Goal: Download file/media

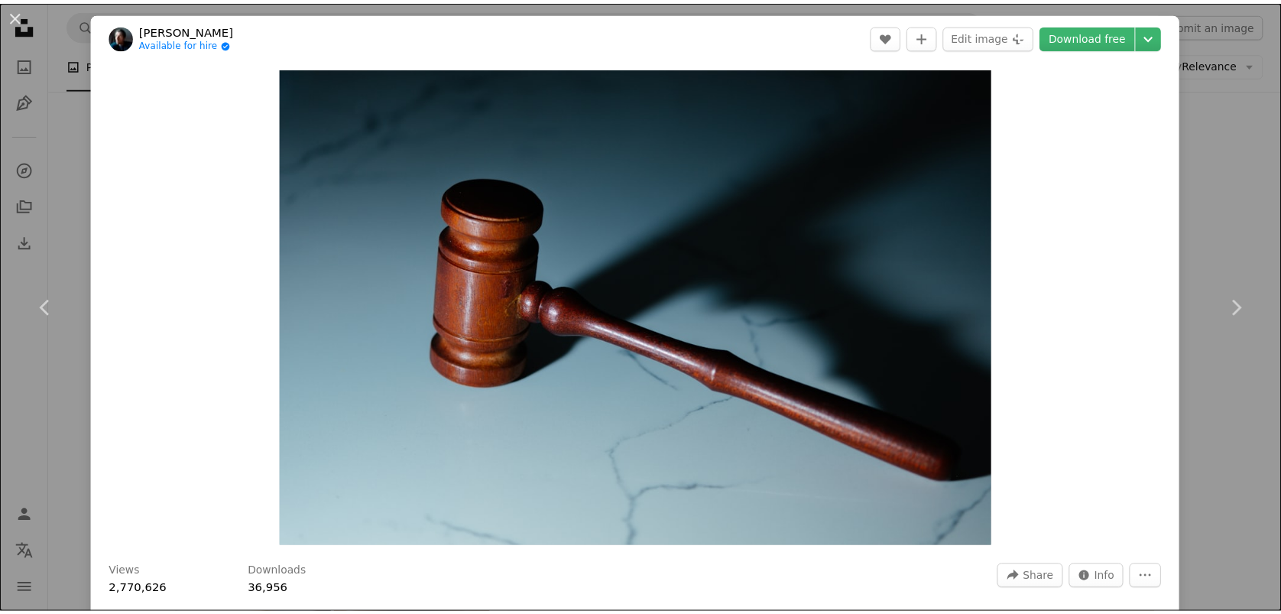
scroll to position [237, 0]
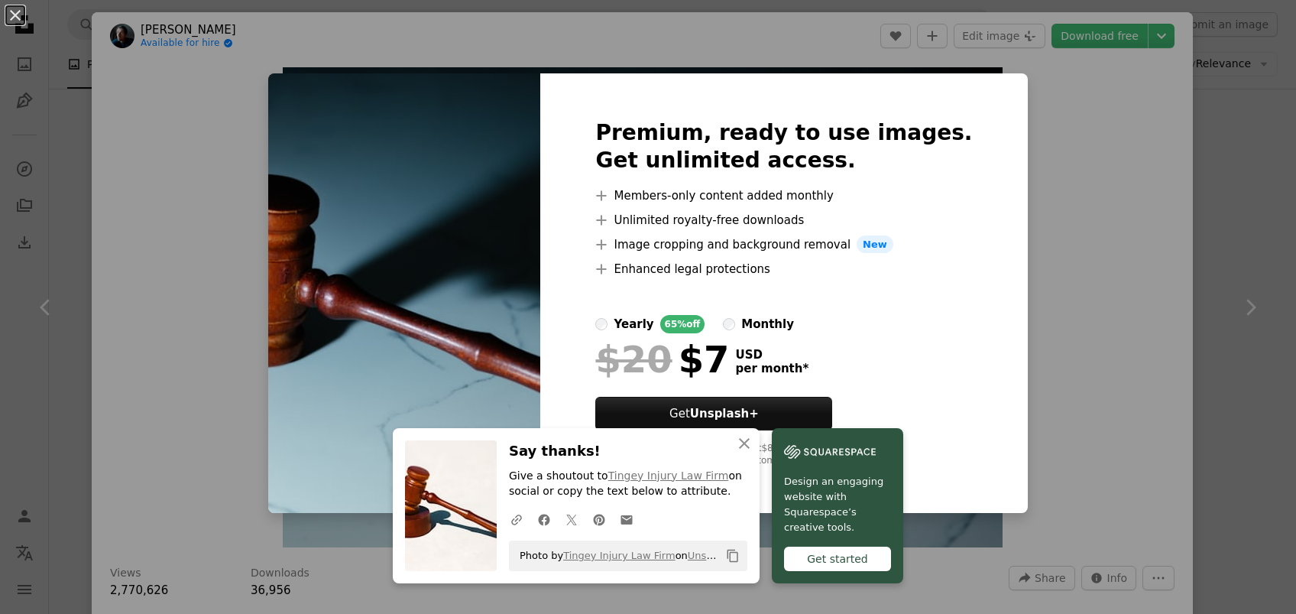
click at [1126, 173] on div "An X shape Premium, ready to use images. Get unlimited access. A plus sign Memb…" at bounding box center [648, 307] width 1296 height 614
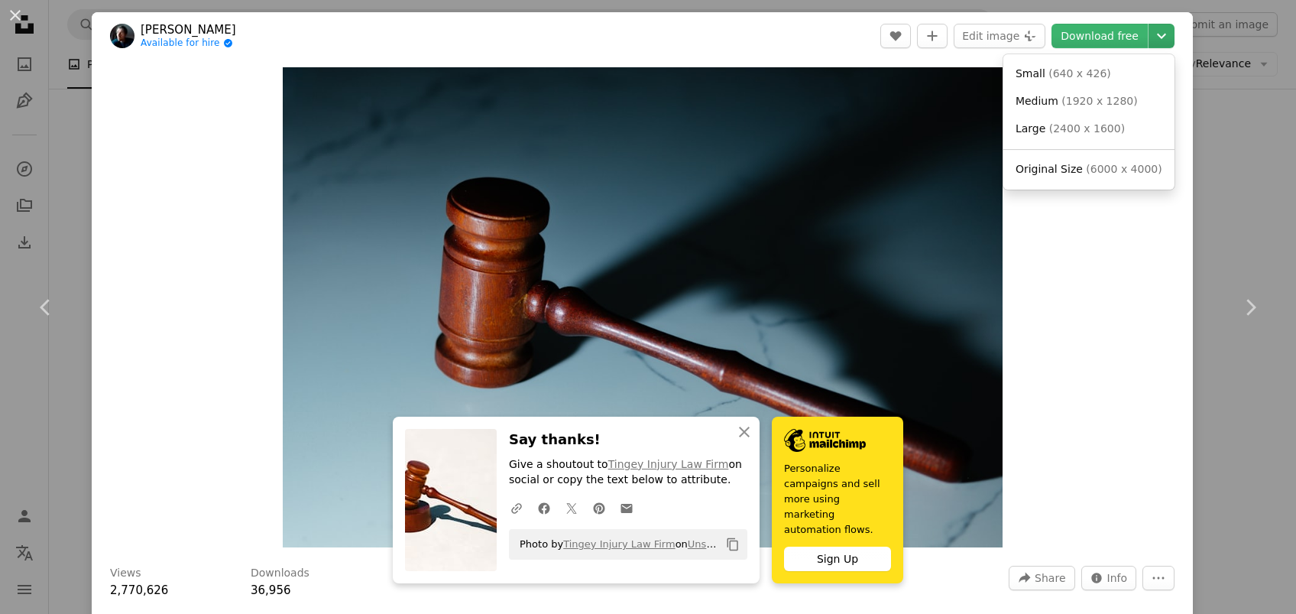
click at [1149, 40] on icon "Chevron down" at bounding box center [1161, 36] width 24 height 18
click at [1068, 73] on span "( 640 x 426 )" at bounding box center [1080, 73] width 63 height 12
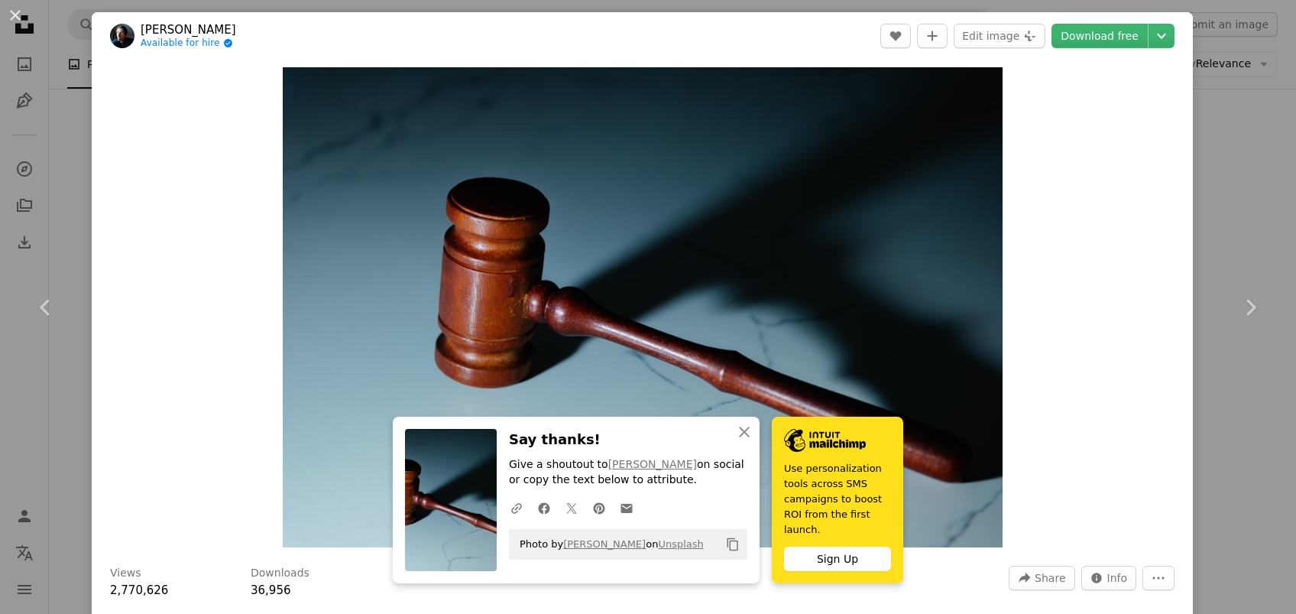
click at [1220, 135] on div "An X shape Chevron left Chevron right [PERSON_NAME] Available for hire A checkm…" at bounding box center [648, 307] width 1296 height 614
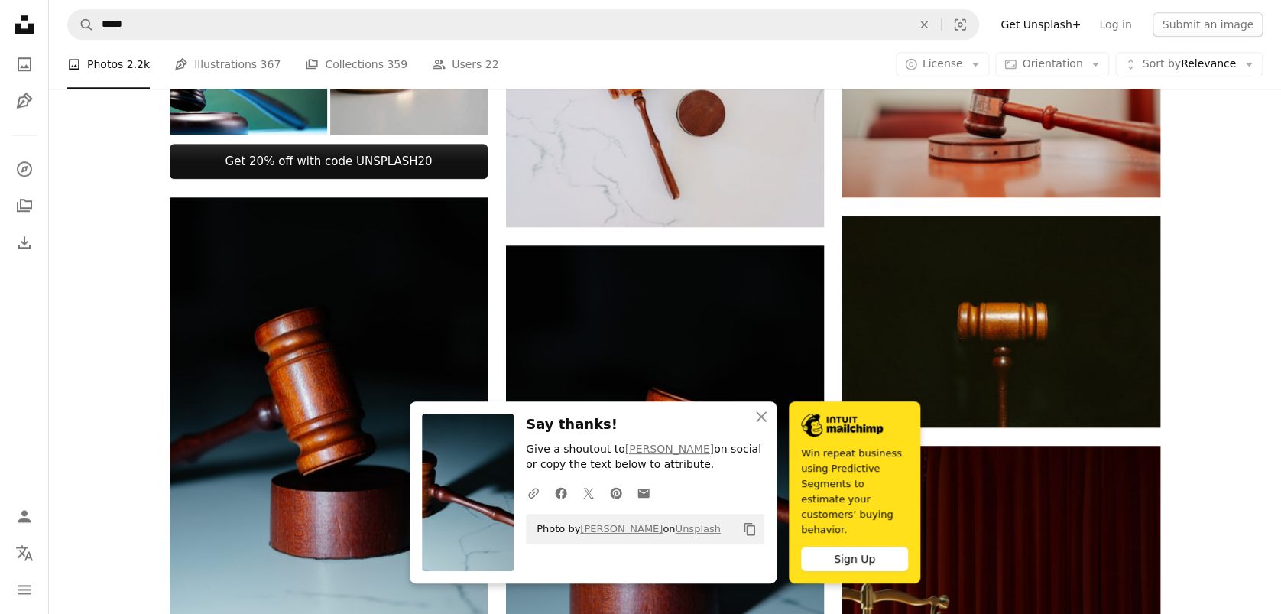
scroll to position [546, 0]
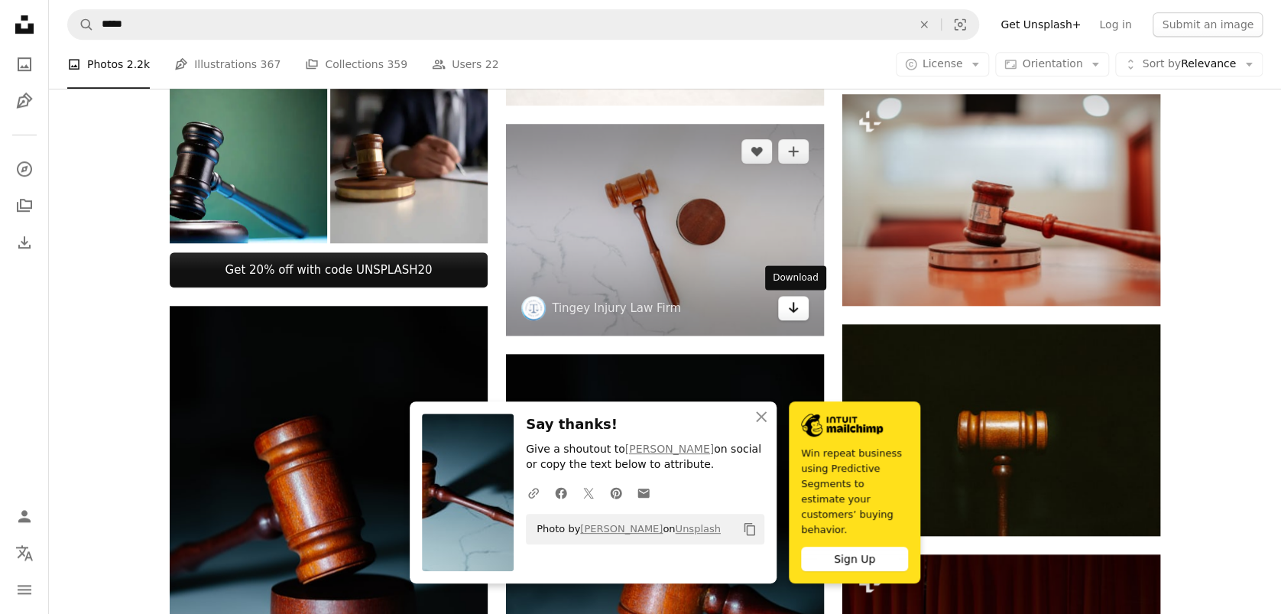
click at [799, 312] on icon "Arrow pointing down" at bounding box center [793, 307] width 12 height 18
